Goal: Information Seeking & Learning: Learn about a topic

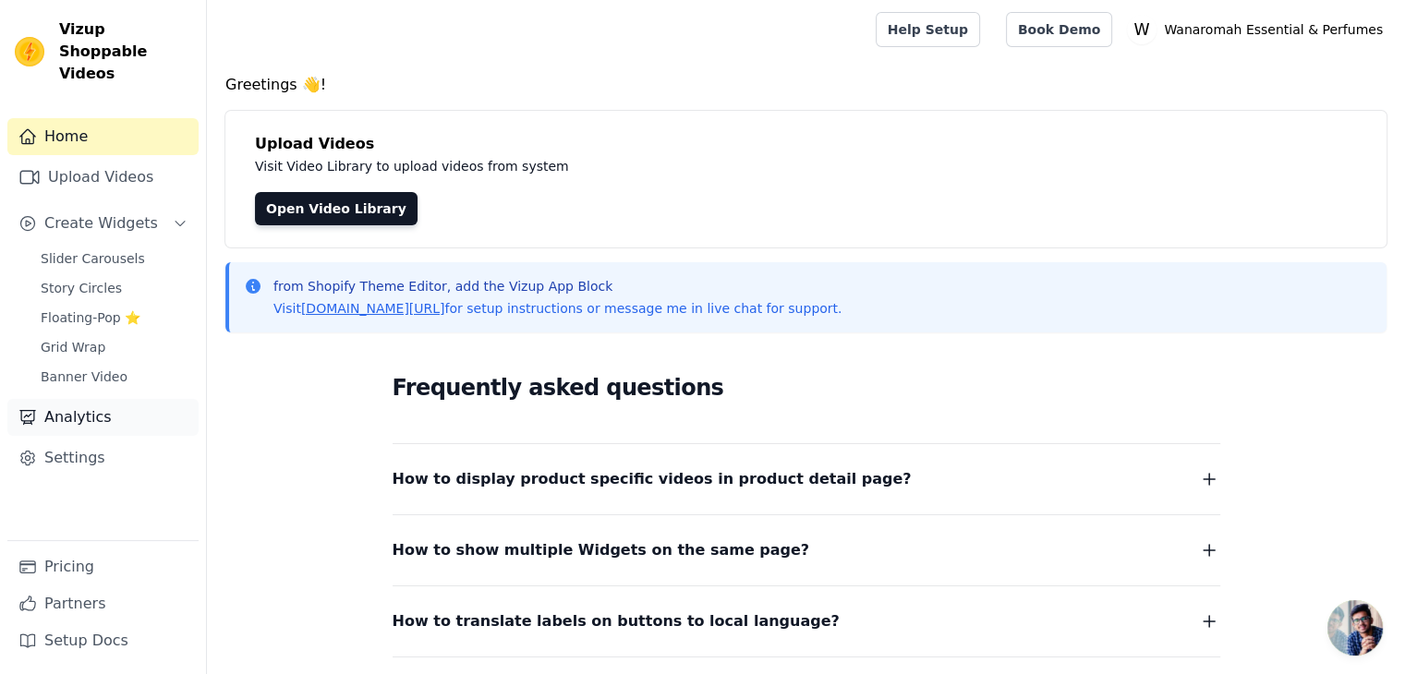
click at [86, 399] on link "Analytics" at bounding box center [102, 417] width 191 height 37
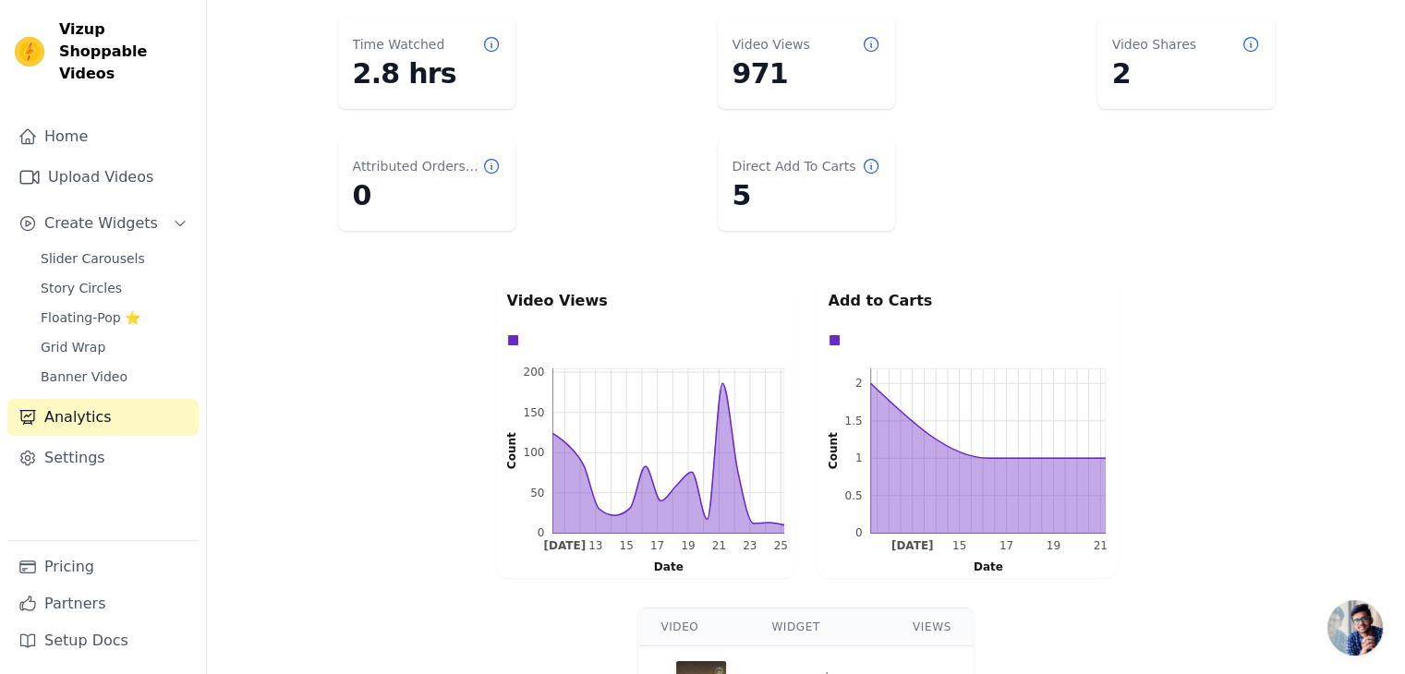
scroll to position [496, 0]
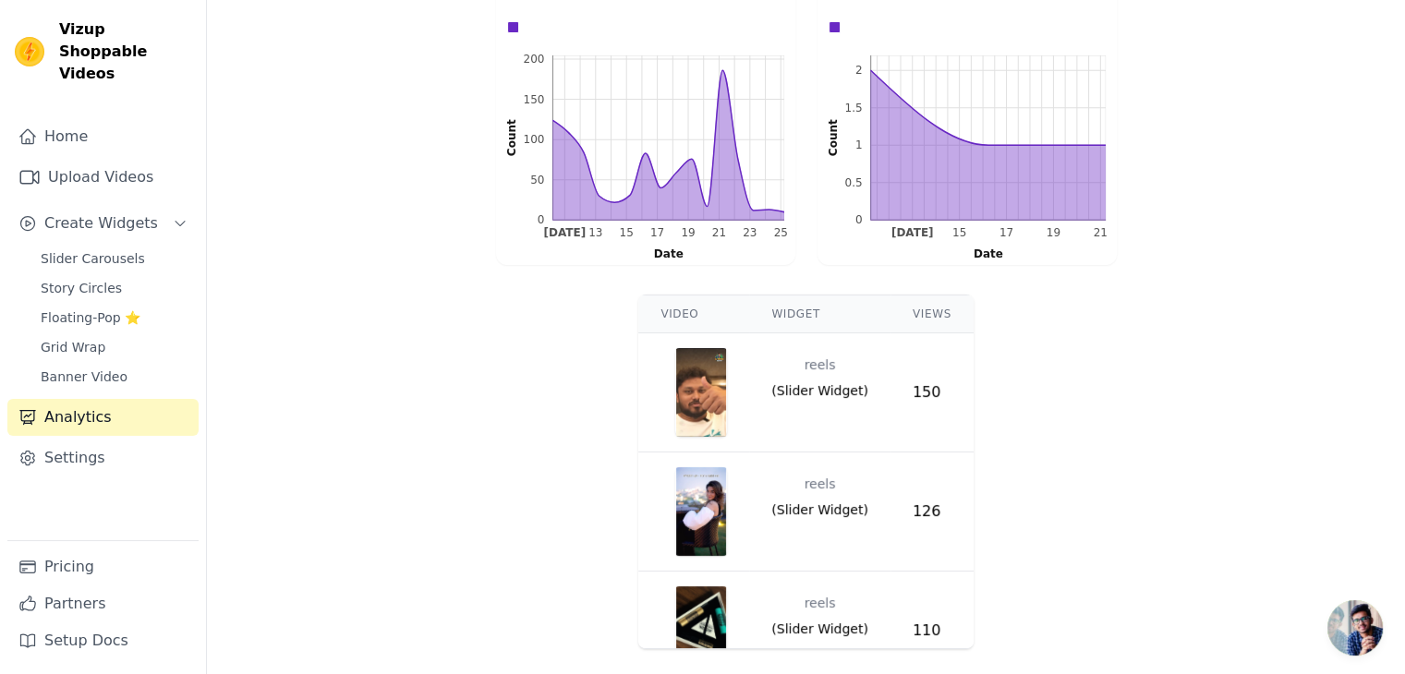
click at [713, 392] on img "button" at bounding box center [701, 392] width 52 height 89
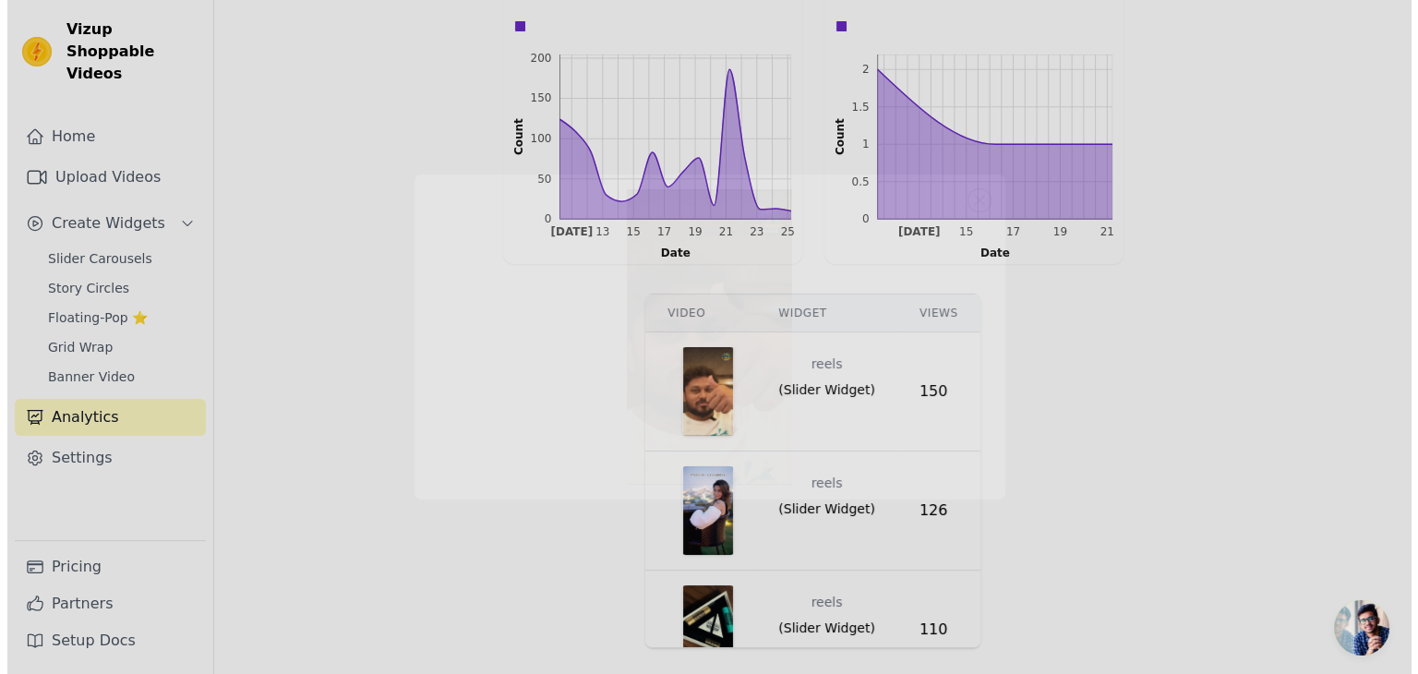
scroll to position [0, 0]
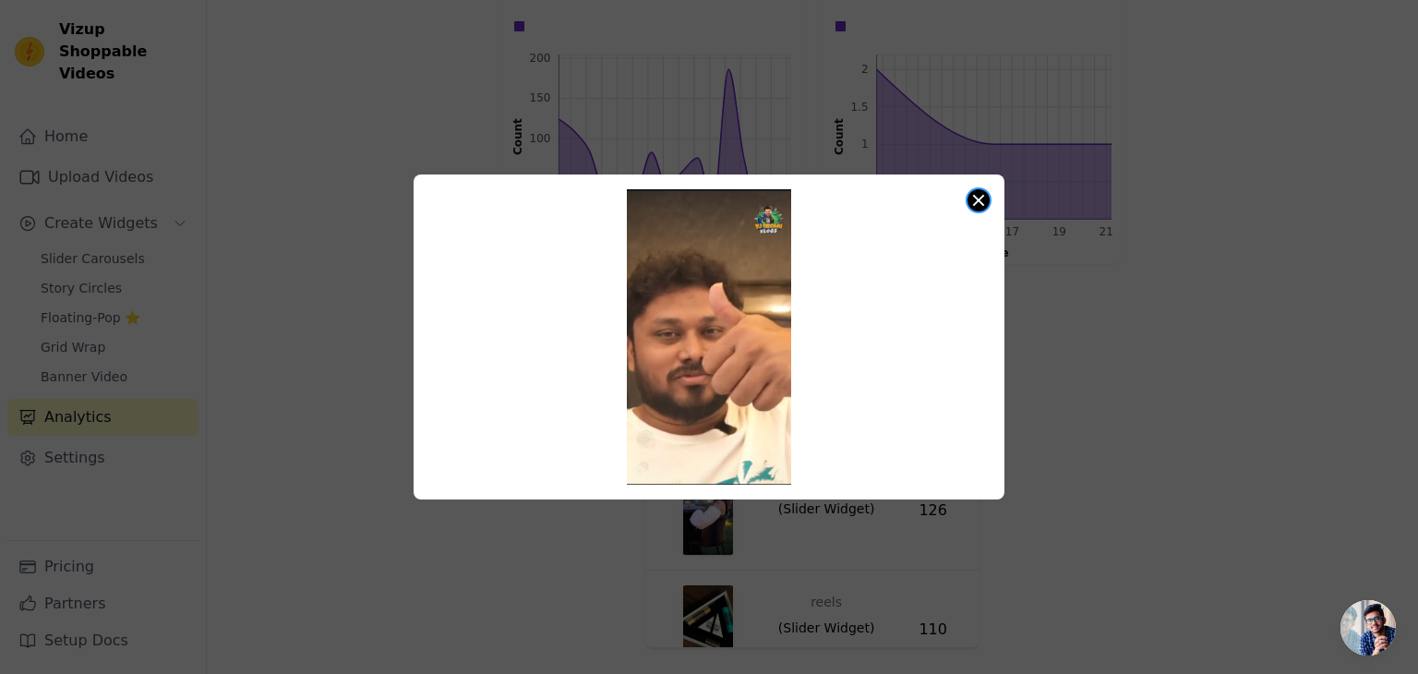
click at [971, 200] on button "Close modal" at bounding box center [979, 200] width 22 height 22
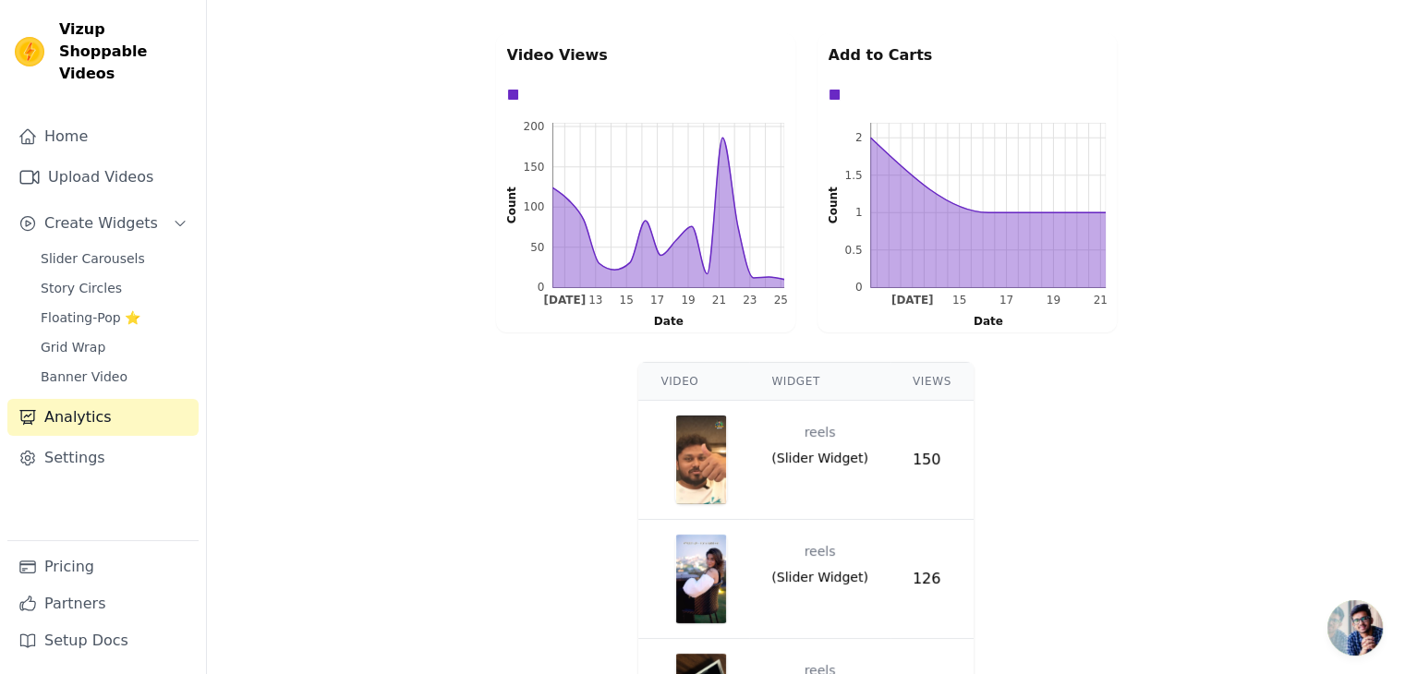
scroll to position [311, 0]
